Goal: Feedback & Contribution: Submit feedback/report problem

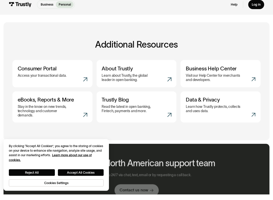
scroll to position [160, 0]
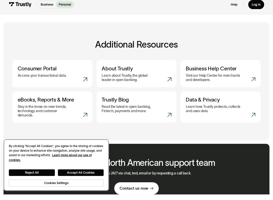
click at [86, 175] on button "Accept All Cookies" at bounding box center [81, 178] width 46 height 7
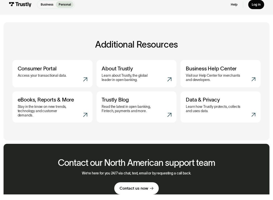
click at [143, 187] on link "Contact us now" at bounding box center [136, 193] width 44 height 12
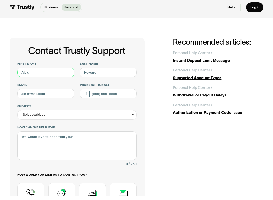
click at [27, 71] on input "First name" at bounding box center [45, 76] width 57 height 10
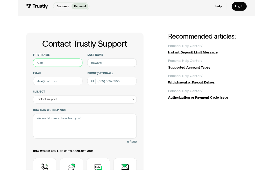
scroll to position [40, 0]
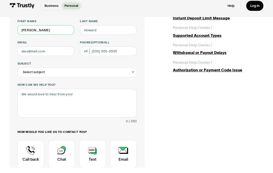
type input "[PERSON_NAME]"
click at [89, 31] on input "Last name" at bounding box center [108, 36] width 57 height 10
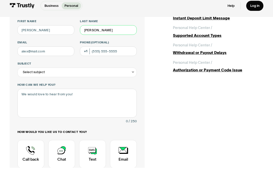
type input "[PERSON_NAME]"
click at [27, 52] on input "Email" at bounding box center [45, 57] width 57 height 10
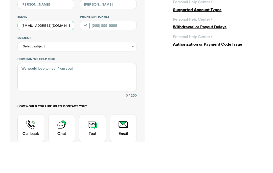
type input "[EMAIL_ADDRESS][DOMAIN_NAME]"
click at [26, 75] on div "Select subject" at bounding box center [34, 78] width 22 height 6
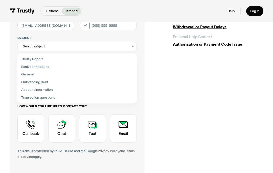
click at [27, 49] on div "Select subject" at bounding box center [77, 47] width 120 height 10
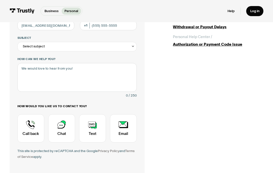
click at [133, 46] on icon "Contact Trustly Support" at bounding box center [133, 46] width 4 height 4
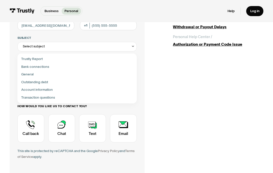
click at [49, 82] on div "Contact Trustly Support" at bounding box center [77, 83] width 116 height 8
type input "**********"
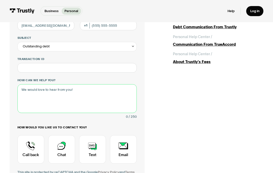
click at [28, 95] on textarea "How can we help you?" at bounding box center [77, 98] width 120 height 29
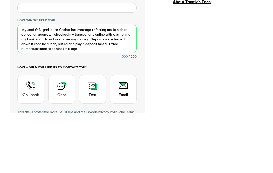
click at [84, 84] on textarea "My acct @ SugarHouse Casino has message referring me to a debt collection agenc…" at bounding box center [77, 98] width 120 height 29
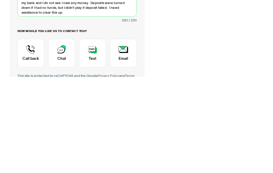
type textarea "My acct @ SugarHouse Casino has message referring me to a debt collection agenc…"
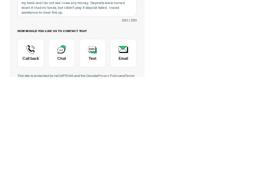
click at [62, 135] on div "Contact Trustly Support" at bounding box center [61, 149] width 27 height 28
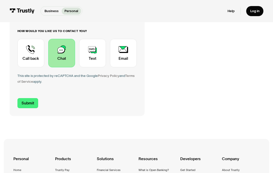
click at [120, 53] on div "Contact Trustly Support" at bounding box center [123, 53] width 27 height 28
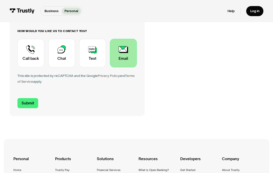
click at [30, 103] on input "Submit" at bounding box center [27, 103] width 21 height 10
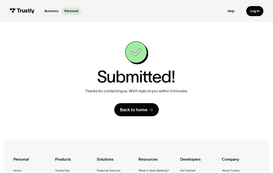
click at [147, 111] on div "Back to home" at bounding box center [133, 110] width 27 height 6
click at [145, 112] on div "Back to home" at bounding box center [133, 110] width 27 height 6
